Goal: Information Seeking & Learning: Learn about a topic

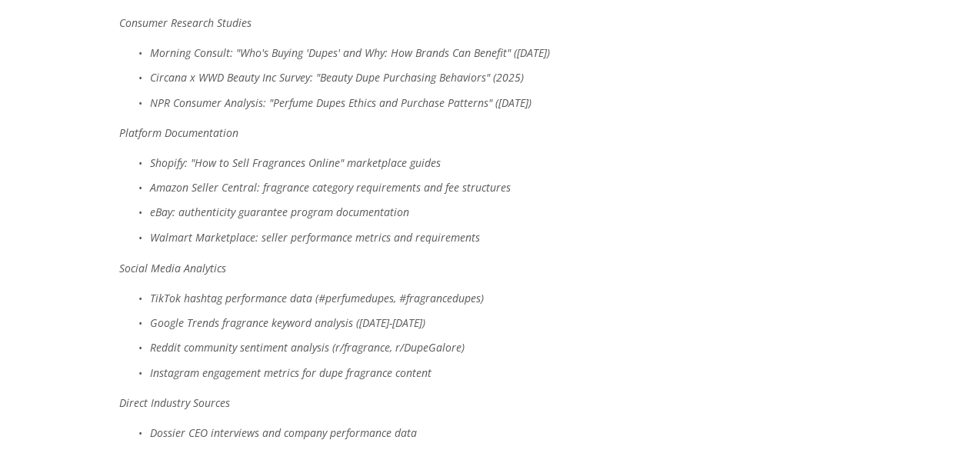
scroll to position [7047, 0]
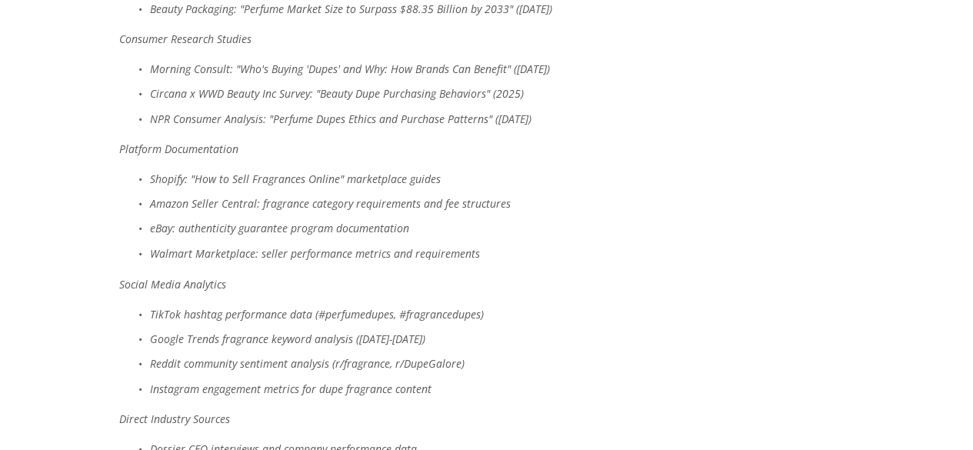
scroll to position [7030, 0]
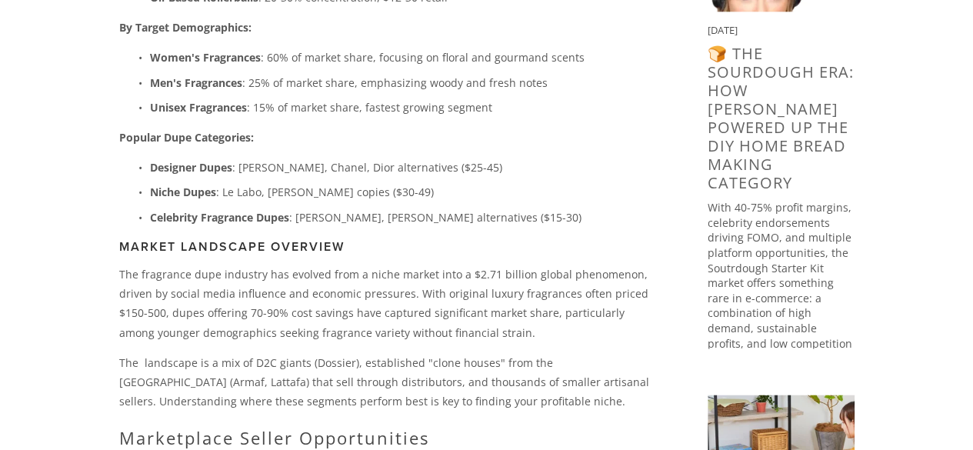
scroll to position [959, 0]
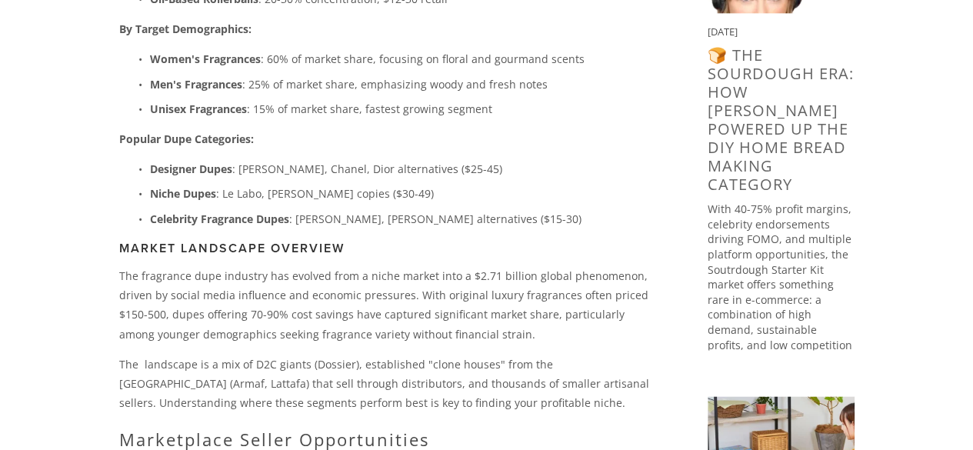
click at [496, 277] on p "The fragrance dupe industry has evolved from a niche market into a $2.71 billio…" at bounding box center [388, 305] width 539 height 78
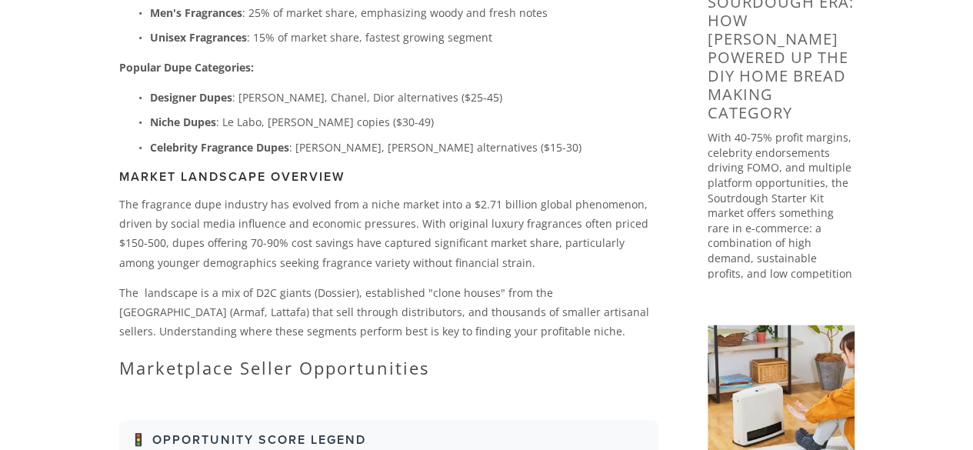
scroll to position [1031, 0]
click at [522, 256] on p "The fragrance dupe industry has evolved from a niche market into a $2.71 billio…" at bounding box center [388, 233] width 539 height 78
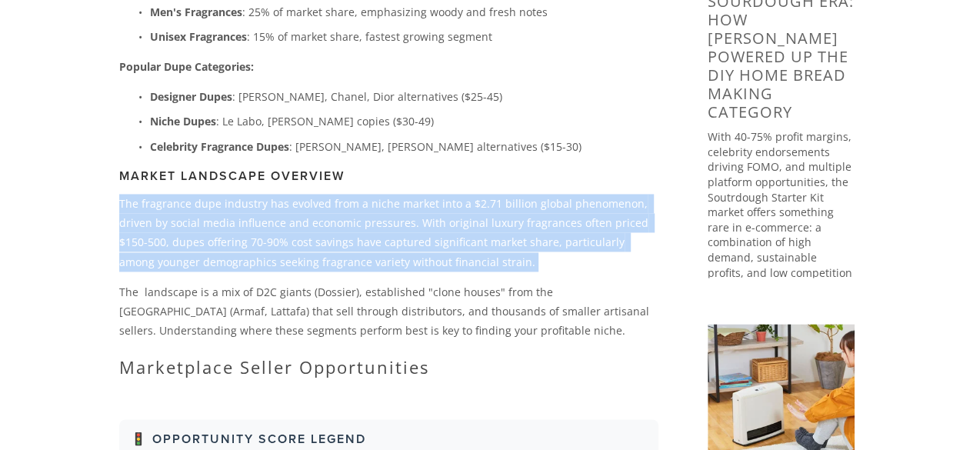
click at [522, 256] on p "The fragrance dupe industry has evolved from a niche market into a $2.71 billio…" at bounding box center [388, 233] width 539 height 78
click at [454, 204] on p "The fragrance dupe industry has evolved from a niche market into a $2.71 billio…" at bounding box center [388, 233] width 539 height 78
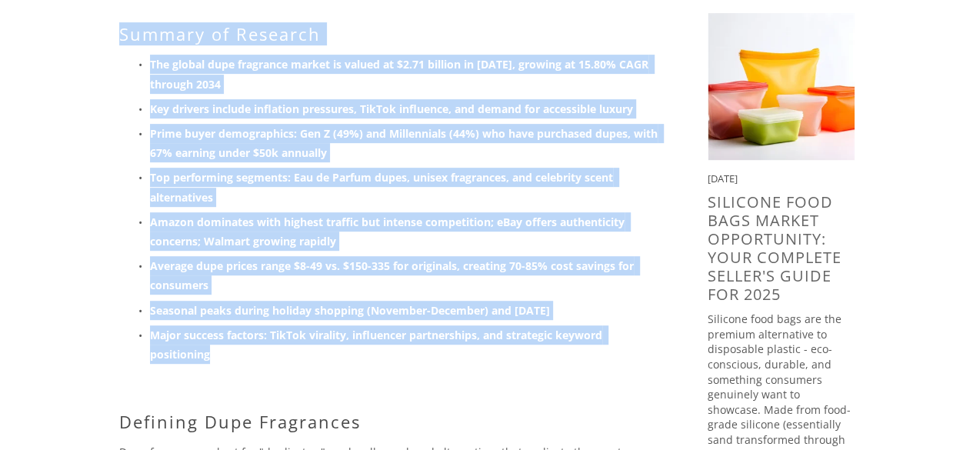
scroll to position [56, 0]
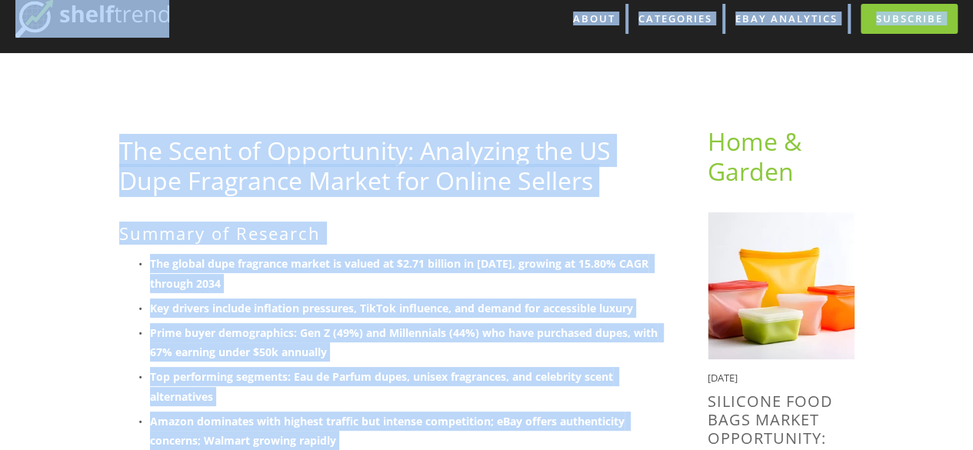
drag, startPoint x: 338, startPoint y: 356, endPoint x: 112, endPoint y: -8, distance: 428.1
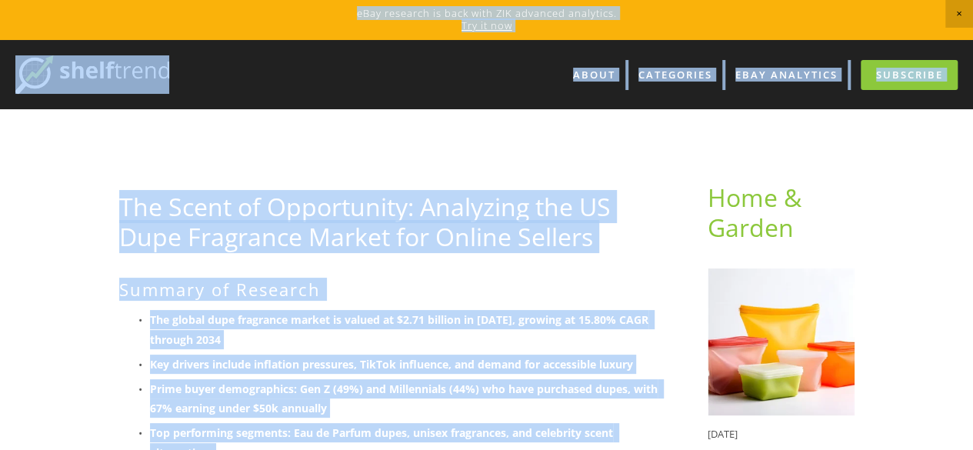
click at [159, 195] on link "The Scent of Opportunity: Analyzing the US Dupe Fragrance Market for Online Sel…" at bounding box center [365, 221] width 492 height 62
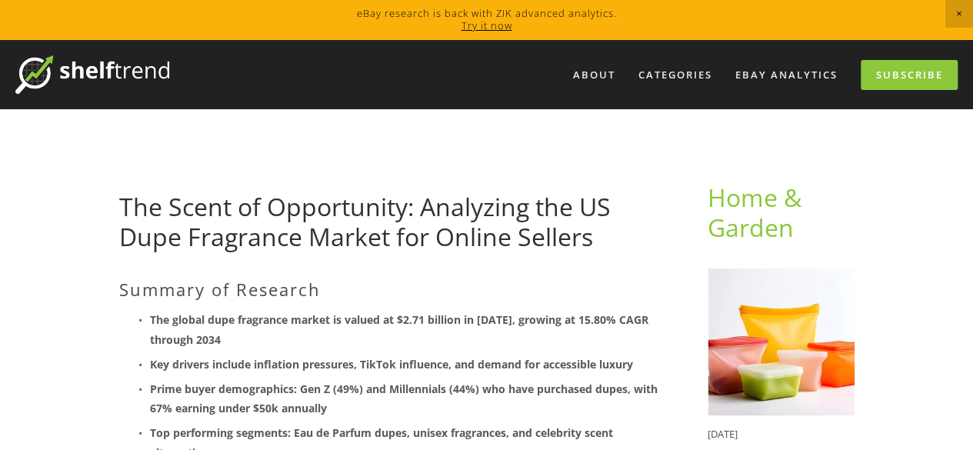
click at [291, 209] on link "The Scent of Opportunity: Analyzing the US Dupe Fragrance Market for Online Sel…" at bounding box center [365, 221] width 492 height 62
click at [420, 233] on link "The Scent of Opportunity: Analyzing the US Dupe Fragrance Market for Online Sel…" at bounding box center [365, 221] width 492 height 62
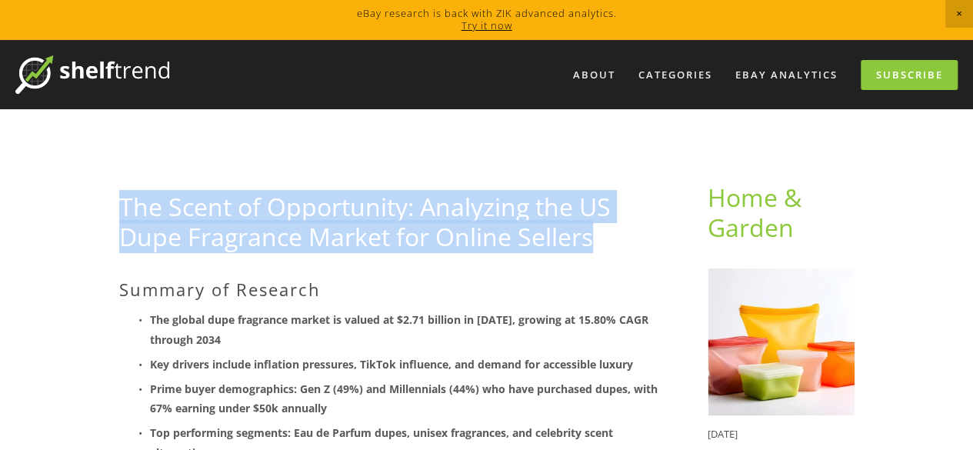
drag, startPoint x: 108, startPoint y: 199, endPoint x: 602, endPoint y: 250, distance: 495.8
copy link "The Scent of Opportunity: Analyzing the US Dupe Fragrance Market for Online Sel…"
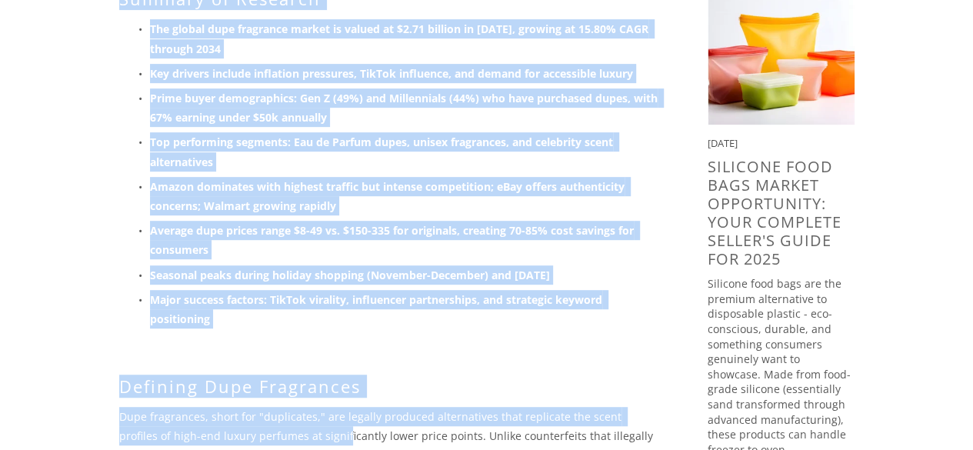
scroll to position [338, 0]
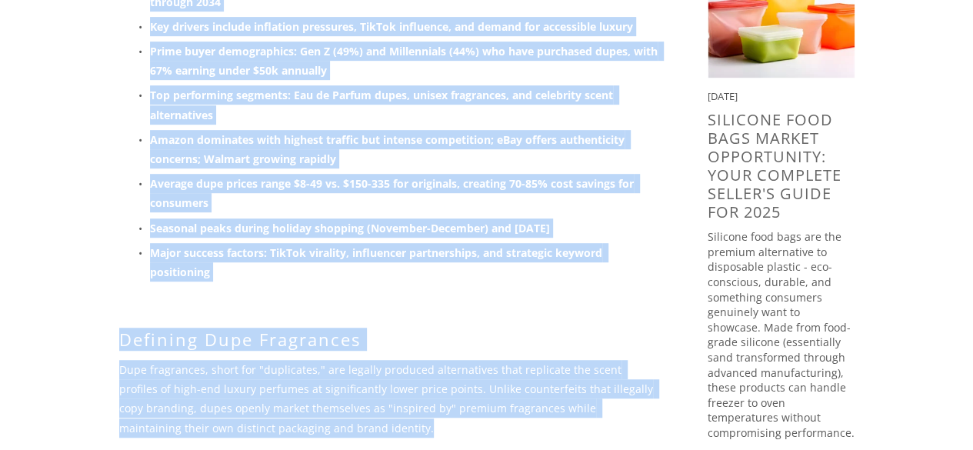
drag, startPoint x: 105, startPoint y: 159, endPoint x: 285, endPoint y: 422, distance: 318.9
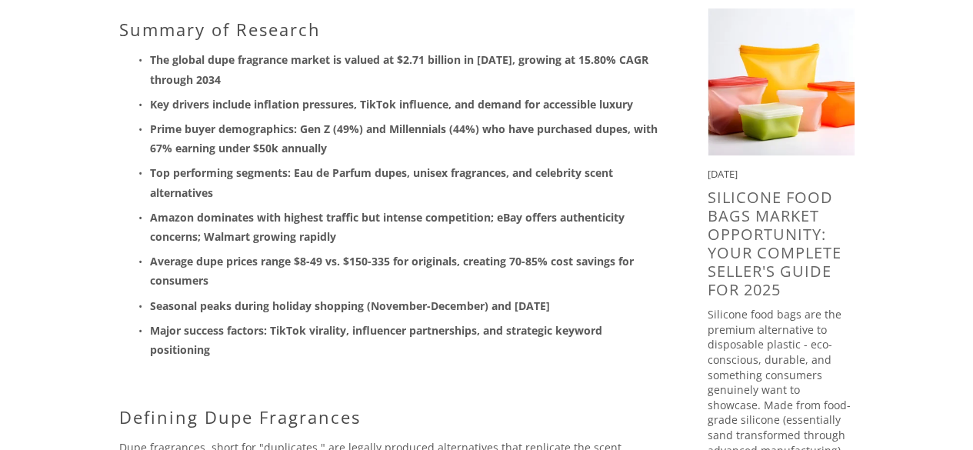
scroll to position [259, 0]
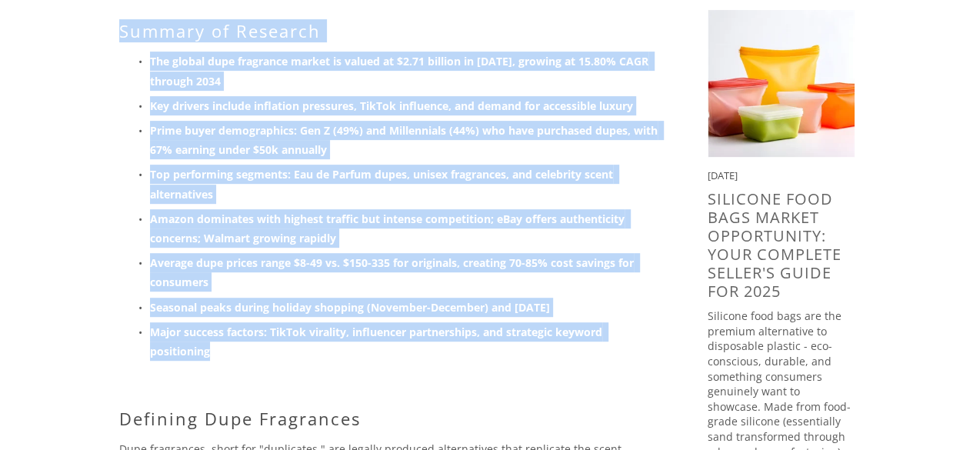
drag, startPoint x: 110, startPoint y: 28, endPoint x: 272, endPoint y: 373, distance: 380.7
copy div "Summary of Research The global dupe fragrance market is valued at $2.71 billion…"
click at [351, 279] on p "Average dupe prices range $8-49 vs. $150-335 for originals, creating 70-85% cos…" at bounding box center [404, 272] width 509 height 38
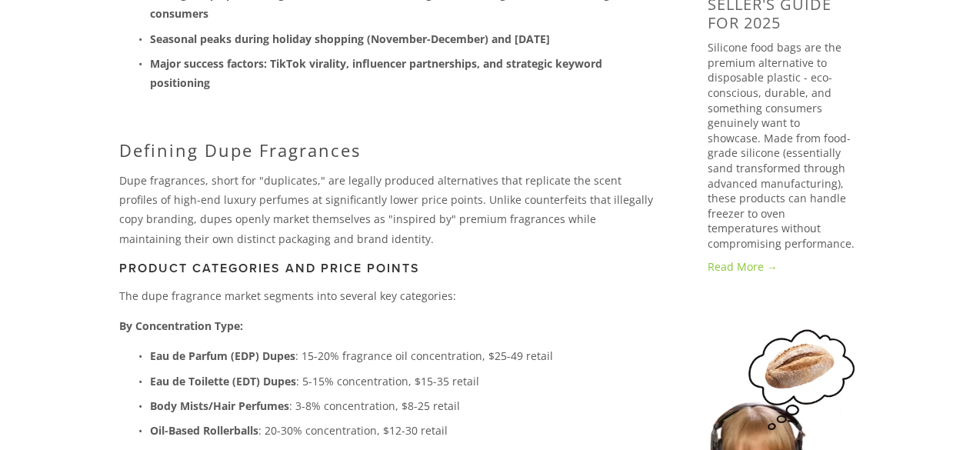
scroll to position [528, 0]
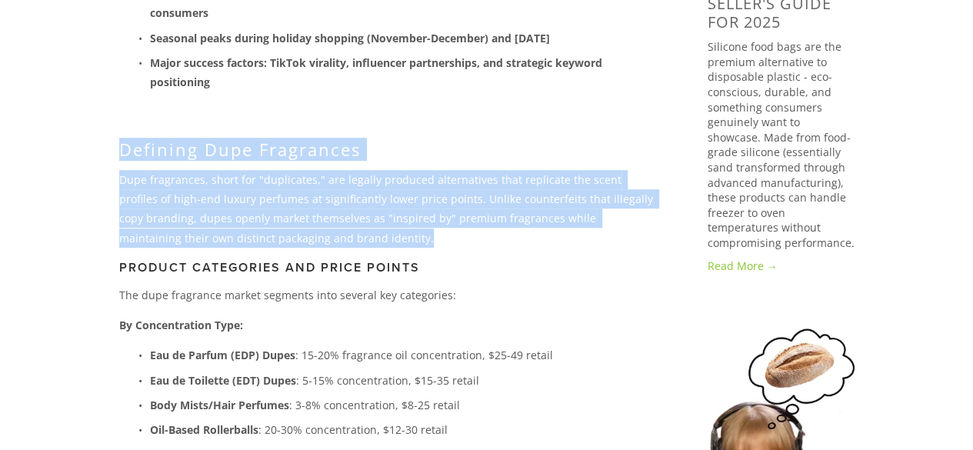
drag, startPoint x: 114, startPoint y: 149, endPoint x: 287, endPoint y: 234, distance: 192.7
click at [287, 234] on div "Summary of Research The global dupe fragrance market is valued at $2.71 billion…" at bounding box center [389, 322] width 566 height 1143
copy div "Defining Dupe Fragrances Dupe fragrances, short for "duplicates," are legally p…"
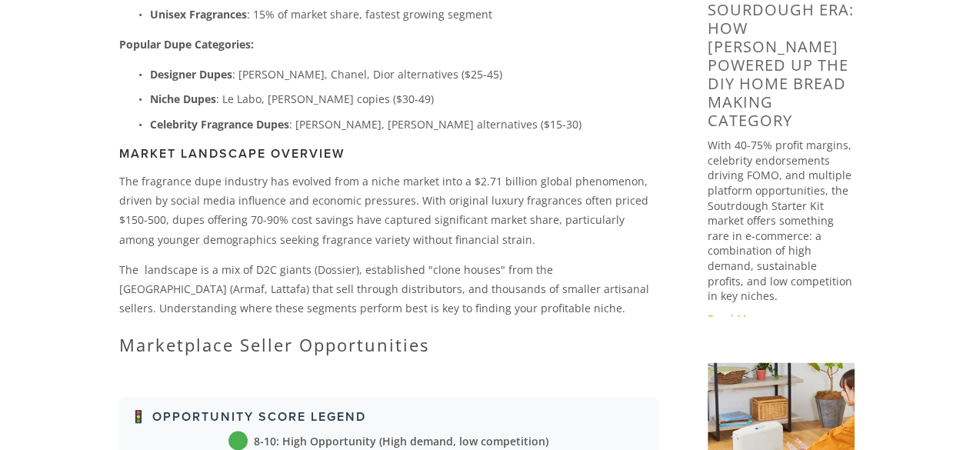
scroll to position [1054, 0]
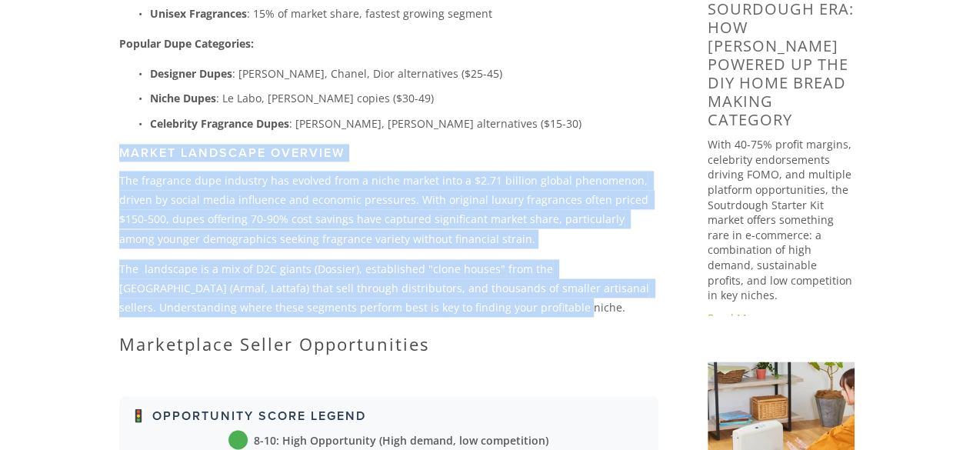
drag, startPoint x: 109, startPoint y: 146, endPoint x: 464, endPoint y: 299, distance: 386.4
copy div "Market Landscape Overview The fragrance dupe industry has evolved from a niche …"
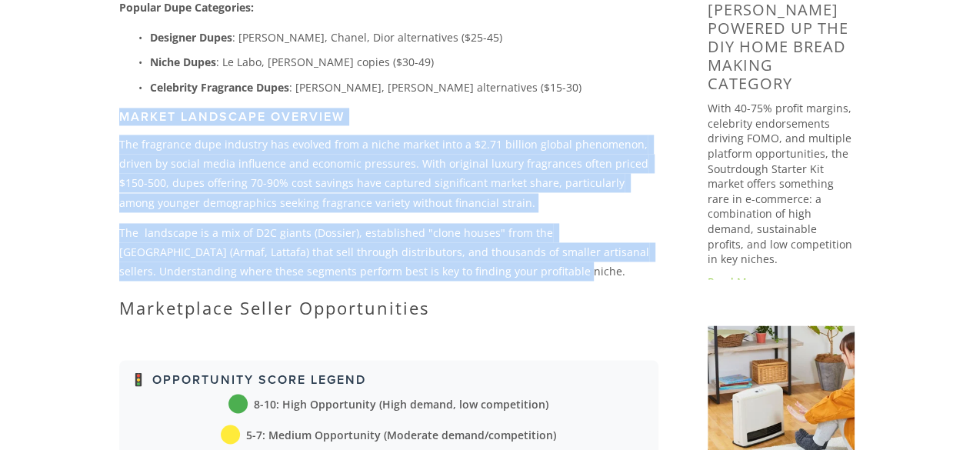
scroll to position [1110, 0]
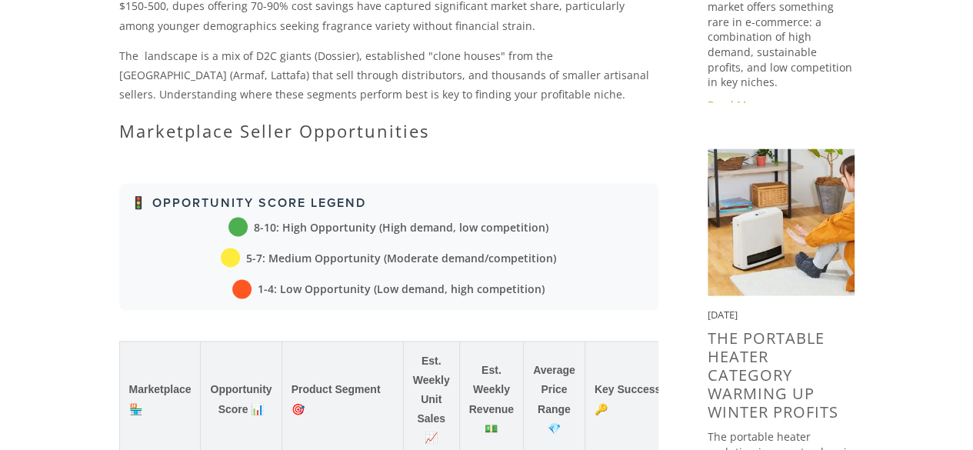
scroll to position [1270, 0]
